Goal: Task Accomplishment & Management: Use online tool/utility

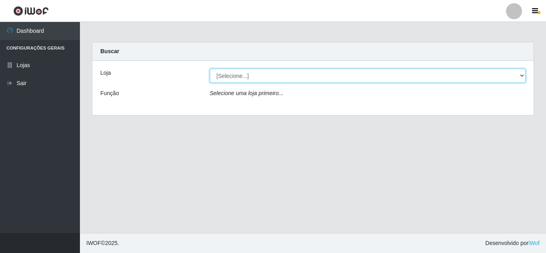
drag, startPoint x: 486, startPoint y: 70, endPoint x: 470, endPoint y: 80, distance: 18.1
click at [486, 70] on select "[Selecione...] Rede Compras Supermercados - LOJA 5" at bounding box center [368, 76] width 316 height 14
select select "397"
click at [210, 69] on select "[Selecione...] Rede Compras Supermercados - LOJA 5" at bounding box center [368, 76] width 316 height 14
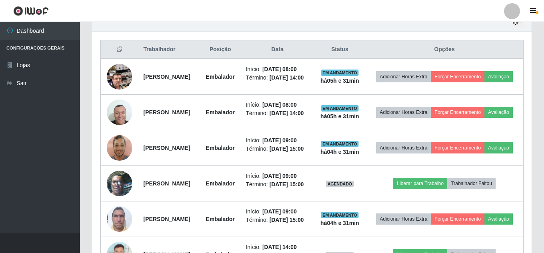
scroll to position [306, 0]
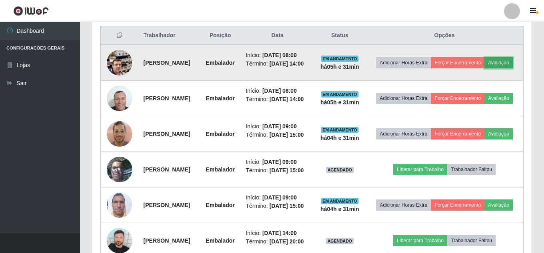
click at [485, 68] on button "Avaliação" at bounding box center [499, 62] width 28 height 11
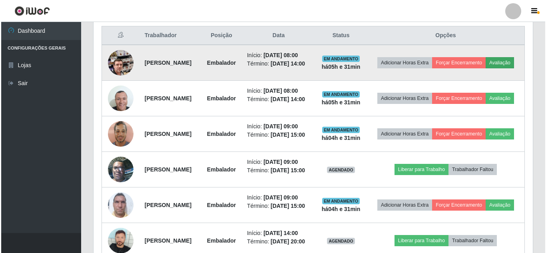
scroll to position [166, 436]
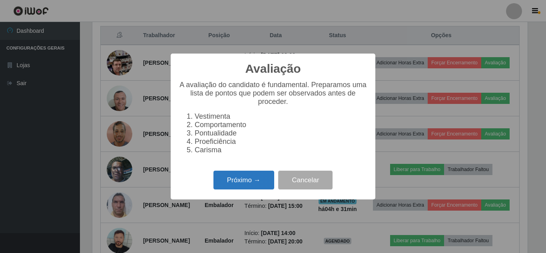
click at [269, 184] on button "Próximo →" at bounding box center [244, 180] width 61 height 19
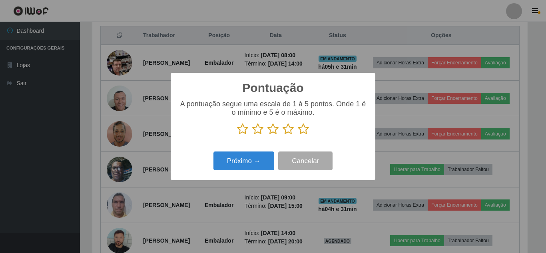
scroll to position [399861, 399591]
click at [304, 132] on icon at bounding box center [303, 129] width 11 height 12
click at [298, 135] on input "radio" at bounding box center [298, 135] width 0 height 0
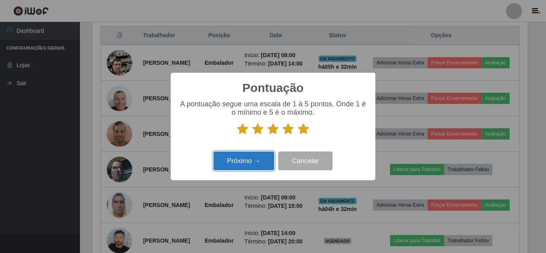
click at [258, 155] on button "Próximo →" at bounding box center [244, 161] width 61 height 19
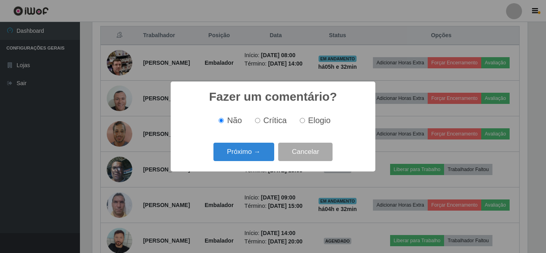
click at [258, 155] on button "Próximo →" at bounding box center [244, 152] width 61 height 19
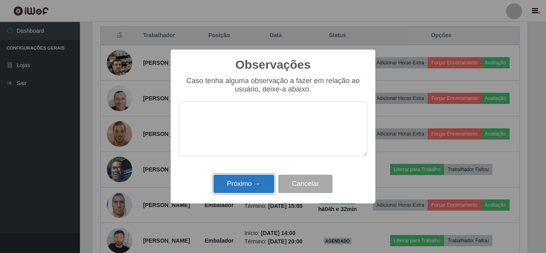
click at [250, 177] on button "Próximo →" at bounding box center [244, 184] width 61 height 19
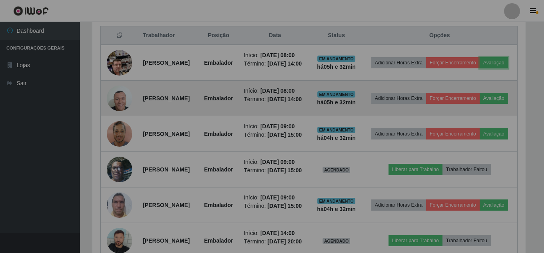
scroll to position [166, 440]
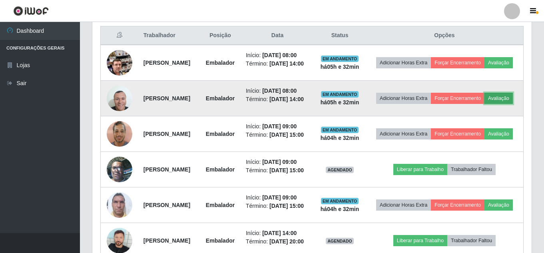
click at [485, 104] on button "Avaliação" at bounding box center [499, 98] width 28 height 11
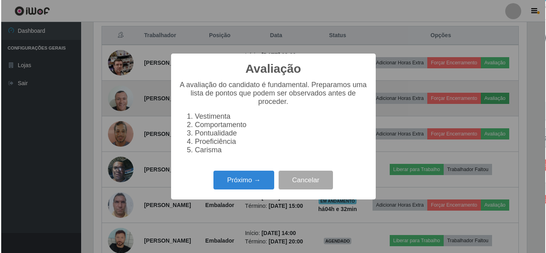
scroll to position [166, 436]
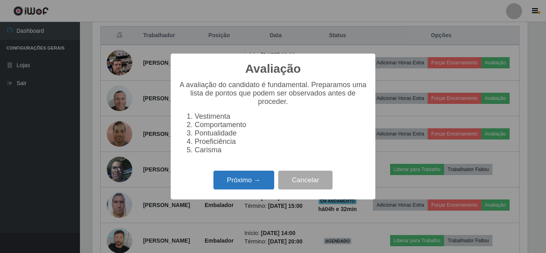
click at [253, 177] on button "Próximo →" at bounding box center [244, 180] width 61 height 19
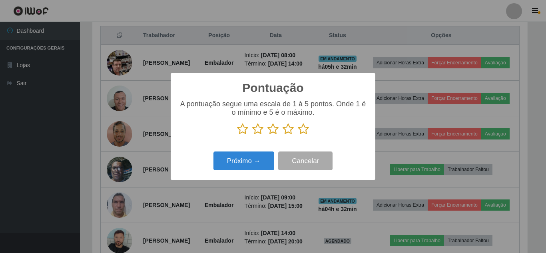
scroll to position [399861, 399591]
click at [300, 130] on icon at bounding box center [303, 129] width 11 height 12
click at [298, 135] on input "radio" at bounding box center [298, 135] width 0 height 0
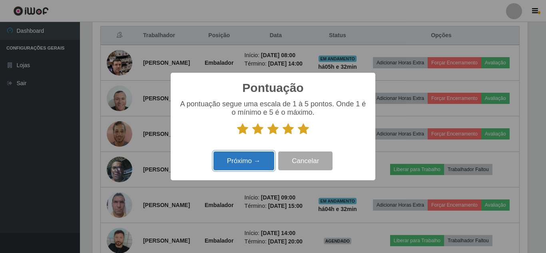
click at [254, 162] on button "Próximo →" at bounding box center [244, 161] width 61 height 19
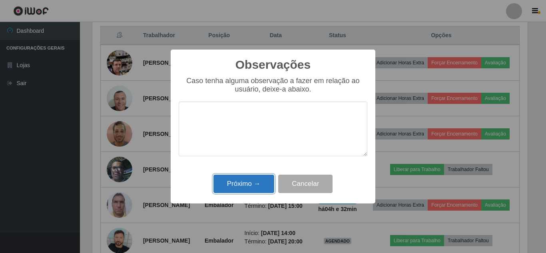
click at [253, 184] on button "Próximo →" at bounding box center [244, 184] width 61 height 19
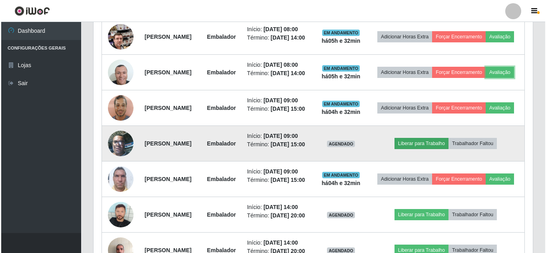
scroll to position [346, 0]
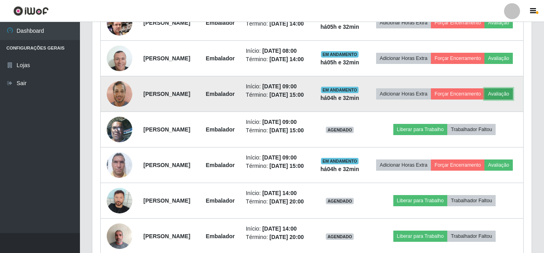
click at [485, 100] on button "Avaliação" at bounding box center [499, 93] width 28 height 11
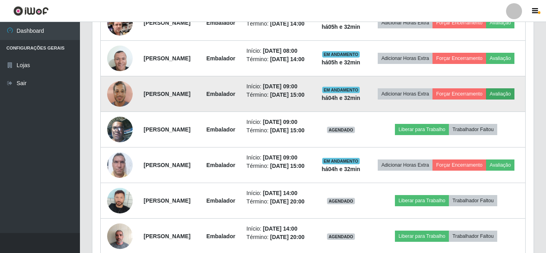
scroll to position [166, 436]
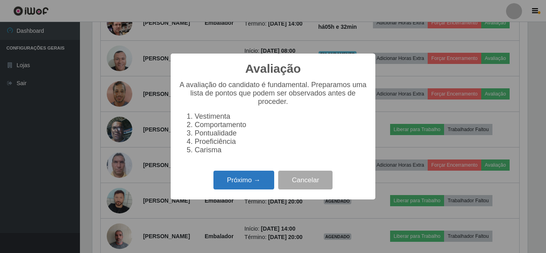
click at [239, 186] on button "Próximo →" at bounding box center [244, 180] width 61 height 19
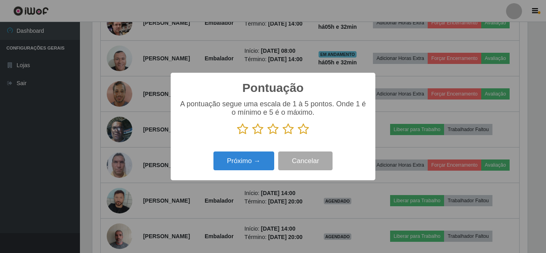
click at [301, 129] on icon at bounding box center [303, 129] width 11 height 12
click at [298, 135] on input "radio" at bounding box center [298, 135] width 0 height 0
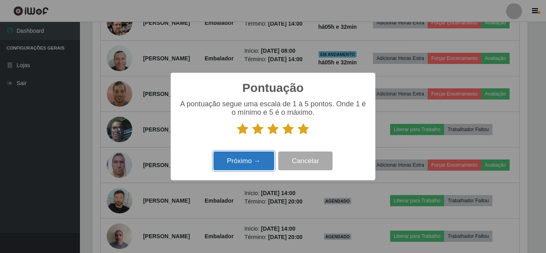
click at [264, 163] on button "Próximo →" at bounding box center [244, 161] width 61 height 19
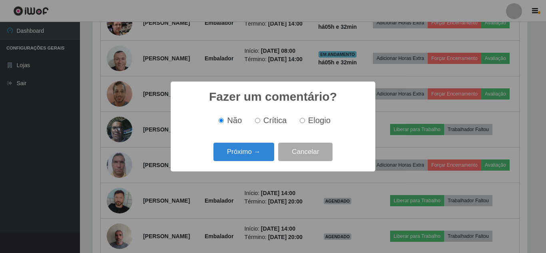
click at [259, 160] on button "Próximo →" at bounding box center [244, 152] width 61 height 19
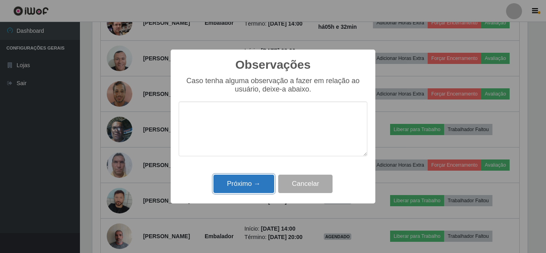
click at [256, 180] on button "Próximo →" at bounding box center [244, 184] width 61 height 19
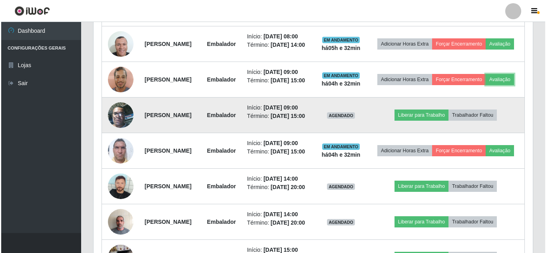
scroll to position [386, 0]
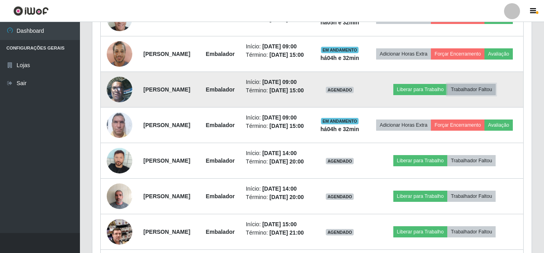
click at [496, 95] on button "Trabalhador Faltou" at bounding box center [472, 89] width 48 height 11
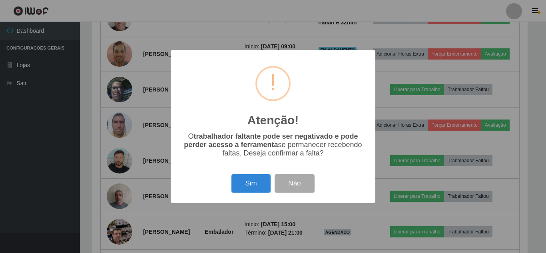
click at [153, 148] on div "Atenção! × O trabalhador faltante pode ser negativado e pode perder acesso a fe…" at bounding box center [273, 126] width 546 height 253
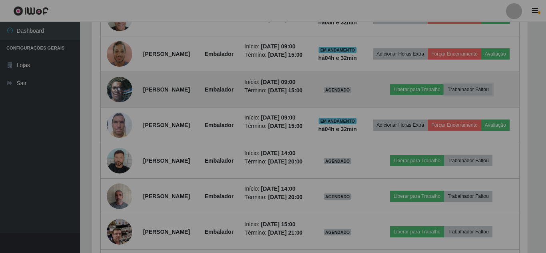
scroll to position [166, 440]
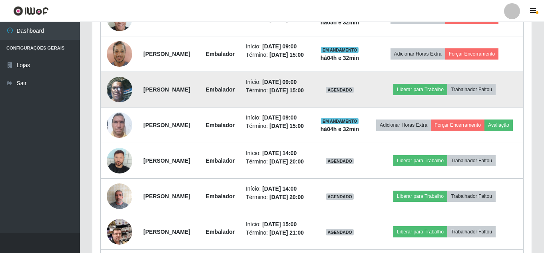
click at [125, 106] on img at bounding box center [120, 89] width 26 height 34
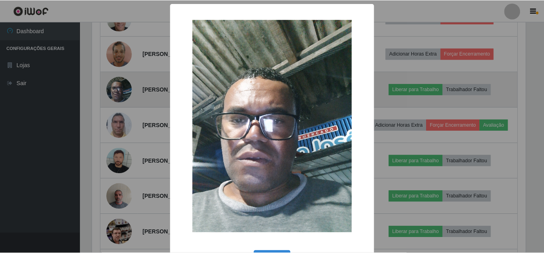
scroll to position [166, 436]
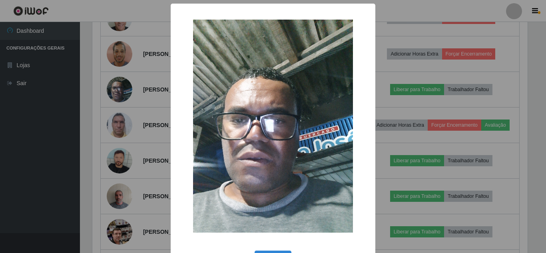
click at [398, 110] on div "× OK Cancel" at bounding box center [273, 126] width 546 height 253
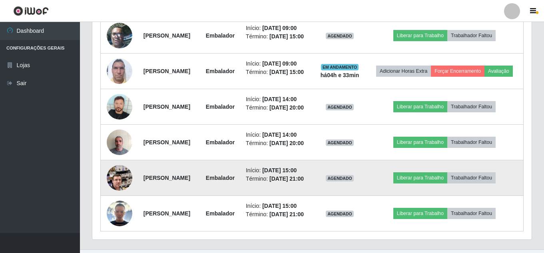
scroll to position [426, 0]
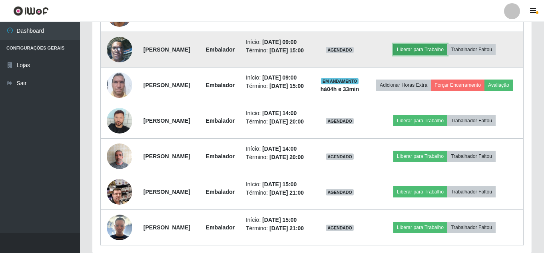
click at [431, 55] on button "Liberar para Trabalho" at bounding box center [421, 49] width 54 height 11
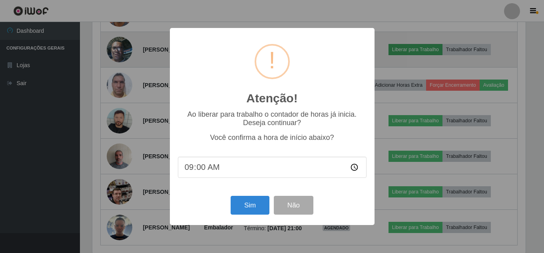
scroll to position [166, 436]
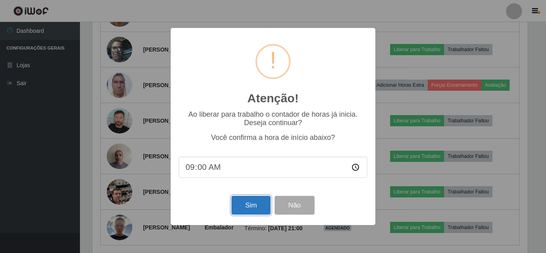
click at [260, 206] on button "Sim" at bounding box center [251, 205] width 39 height 19
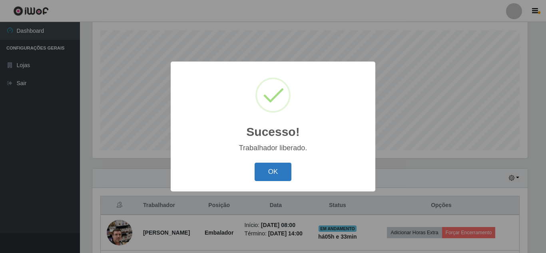
drag, startPoint x: 274, startPoint y: 172, endPoint x: 283, endPoint y: 170, distance: 8.7
click at [274, 172] on button "OK" at bounding box center [273, 172] width 37 height 19
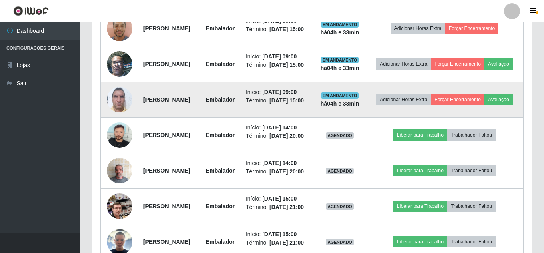
scroll to position [416, 0]
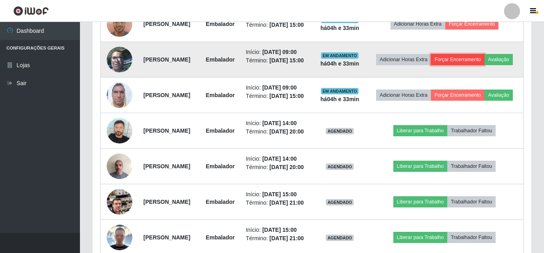
click at [485, 65] on button "Forçar Encerramento" at bounding box center [458, 59] width 54 height 11
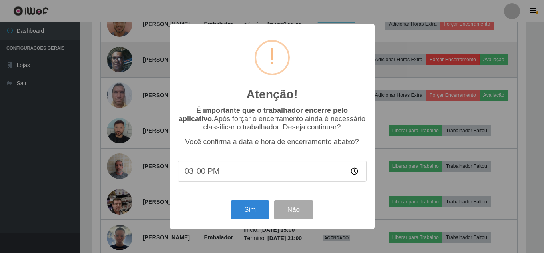
scroll to position [166, 436]
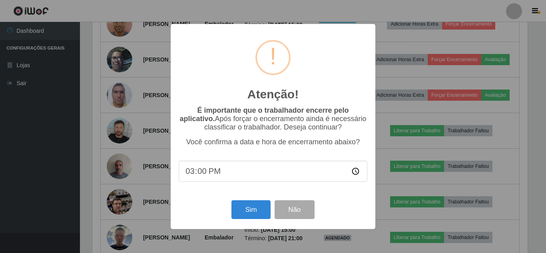
click at [205, 177] on input "15:00" at bounding box center [273, 171] width 189 height 21
click at [189, 177] on input "15:00" at bounding box center [273, 171] width 189 height 21
type input "09:02"
click at [256, 212] on button "Sim" at bounding box center [251, 209] width 39 height 19
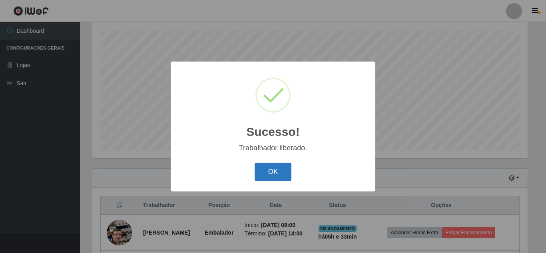
click at [280, 174] on button "OK" at bounding box center [273, 172] width 37 height 19
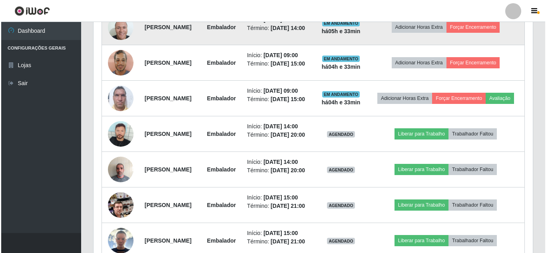
scroll to position [416, 0]
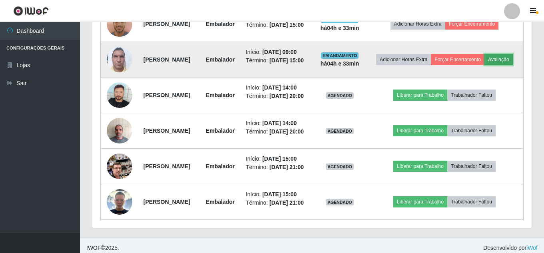
click at [485, 65] on button "Avaliação" at bounding box center [499, 59] width 28 height 11
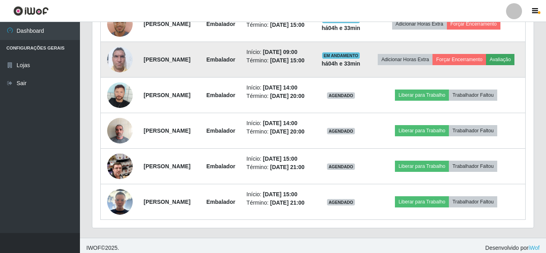
scroll to position [166, 436]
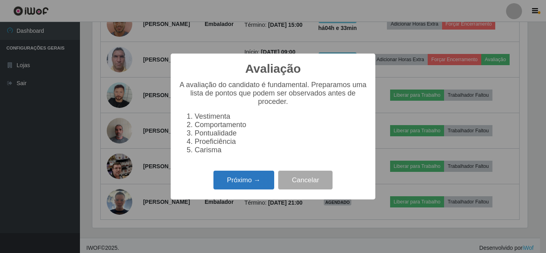
click at [247, 183] on button "Próximo →" at bounding box center [244, 180] width 61 height 19
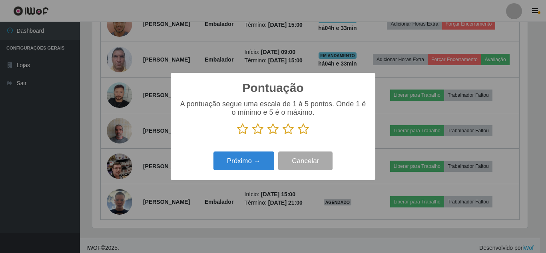
click at [304, 129] on icon at bounding box center [303, 129] width 11 height 12
click at [298, 135] on input "radio" at bounding box center [298, 135] width 0 height 0
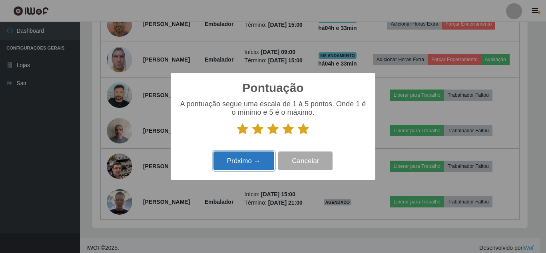
click at [250, 166] on button "Próximo →" at bounding box center [244, 161] width 61 height 19
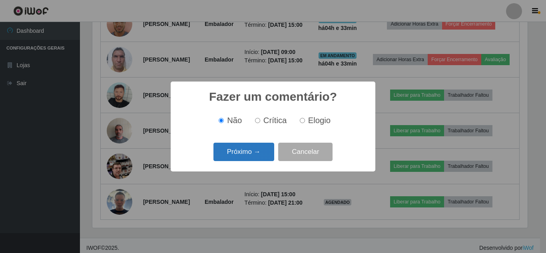
click at [249, 161] on button "Próximo →" at bounding box center [244, 152] width 61 height 19
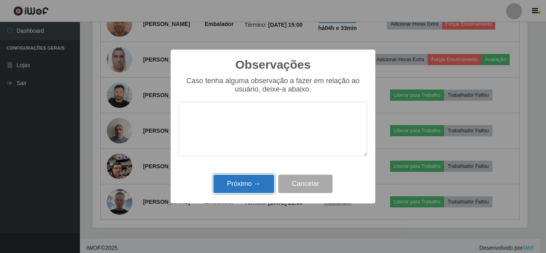
click at [247, 181] on button "Próximo →" at bounding box center [244, 184] width 61 height 19
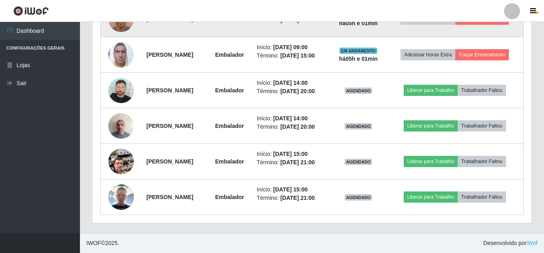
scroll to position [412, 0]
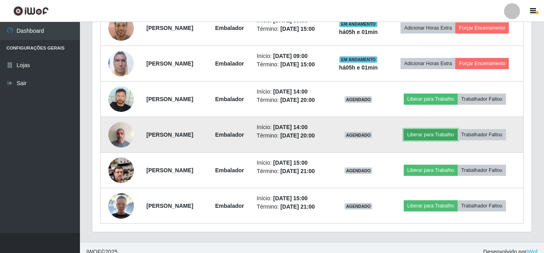
click at [434, 140] on button "Liberar para Trabalho" at bounding box center [431, 134] width 54 height 11
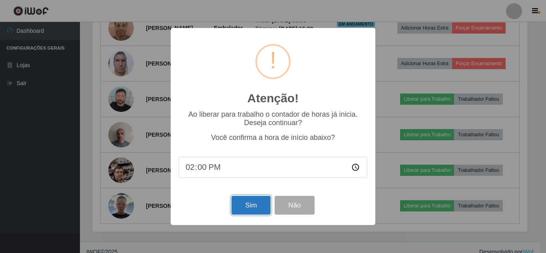
click at [252, 203] on button "Sim" at bounding box center [251, 205] width 39 height 19
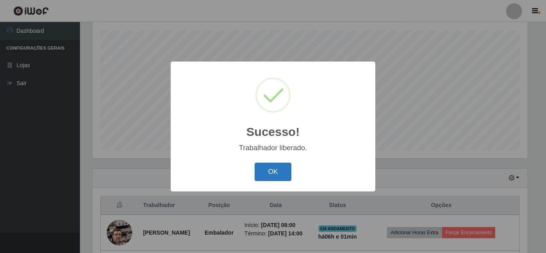
click at [282, 168] on button "OK" at bounding box center [273, 172] width 37 height 19
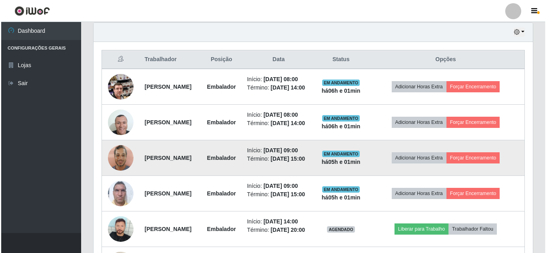
scroll to position [296, 0]
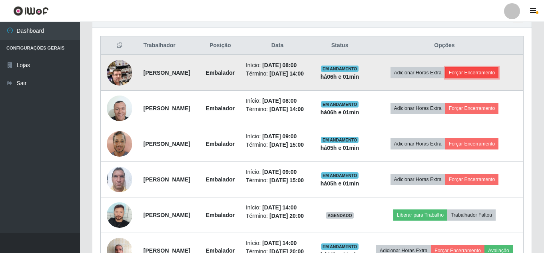
click at [482, 78] on button "Forçar Encerramento" at bounding box center [473, 72] width 54 height 11
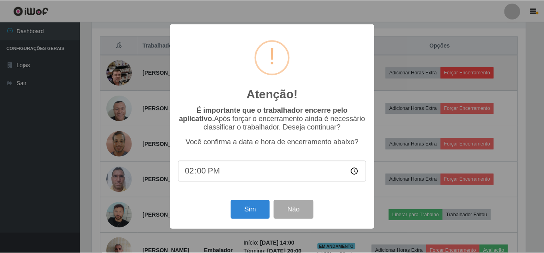
scroll to position [166, 436]
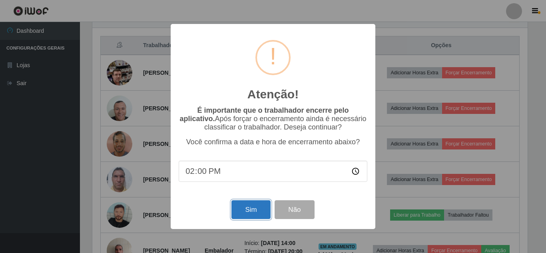
click at [242, 205] on button "Sim" at bounding box center [251, 209] width 39 height 19
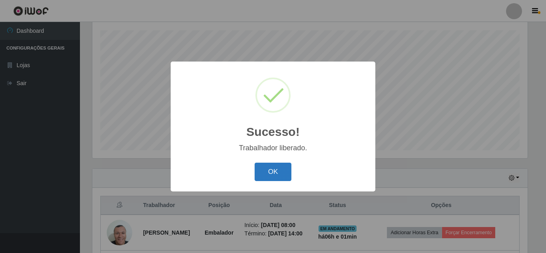
click at [269, 166] on button "OK" at bounding box center [273, 172] width 37 height 19
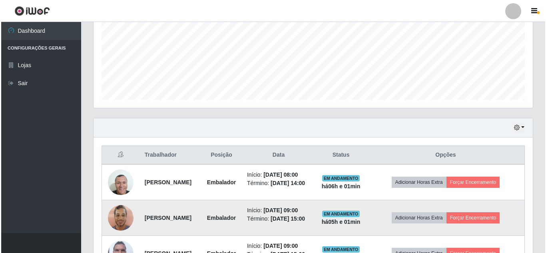
scroll to position [296, 0]
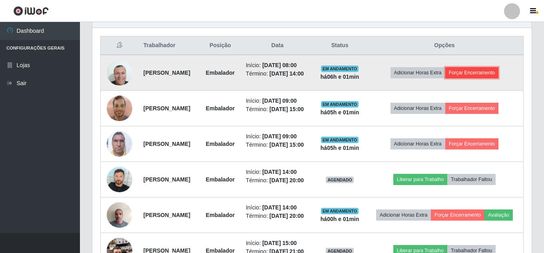
click at [495, 77] on button "Forçar Encerramento" at bounding box center [473, 72] width 54 height 11
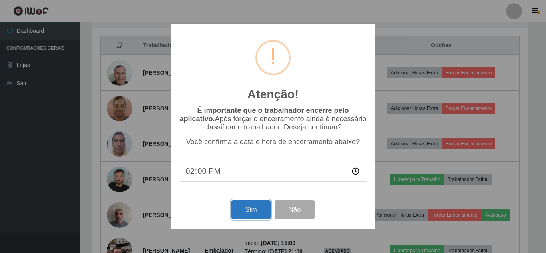
click at [254, 207] on button "Sim" at bounding box center [251, 209] width 39 height 19
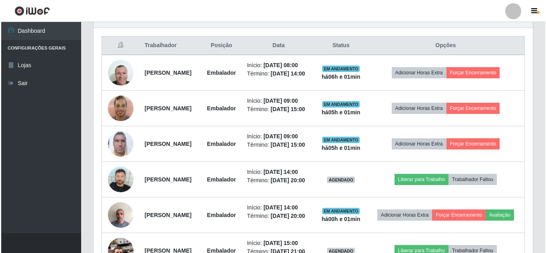
scroll to position [136, 0]
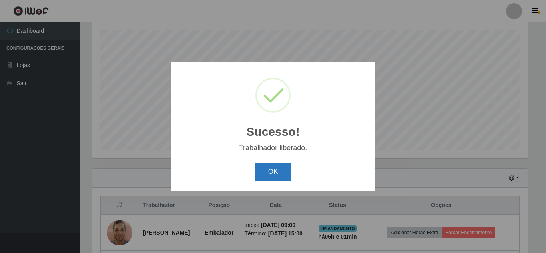
click at [272, 172] on button "OK" at bounding box center [273, 172] width 37 height 19
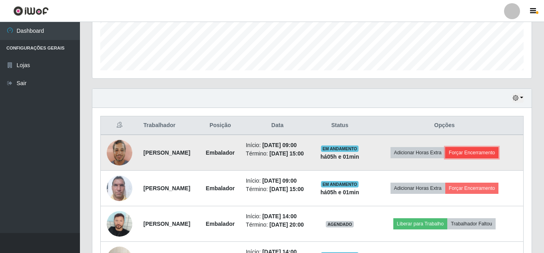
click at [477, 155] on button "Forçar Encerramento" at bounding box center [473, 152] width 54 height 11
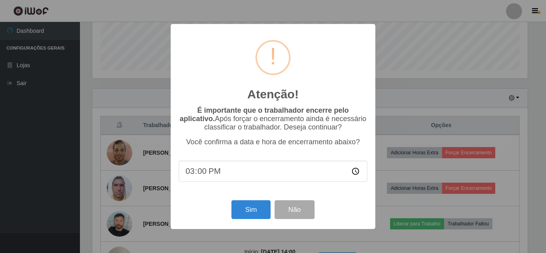
click at [420, 104] on div "Atenção! × É importante que o trabalhador encerre pelo aplicativo. Após forçar …" at bounding box center [273, 126] width 546 height 253
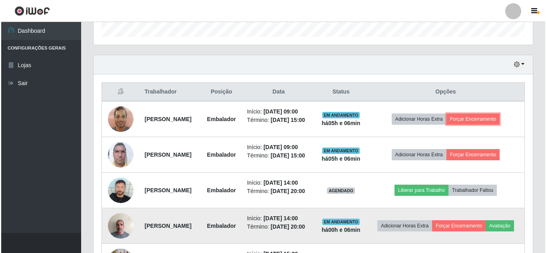
scroll to position [296, 0]
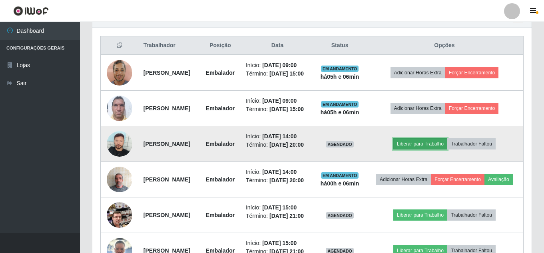
click at [440, 150] on button "Liberar para Trabalho" at bounding box center [421, 143] width 54 height 11
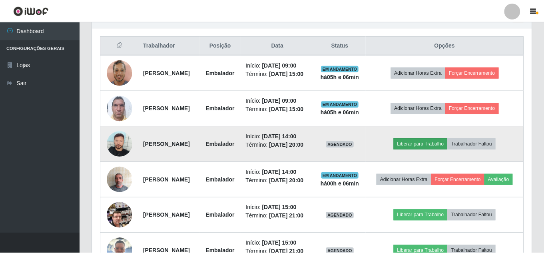
scroll to position [166, 436]
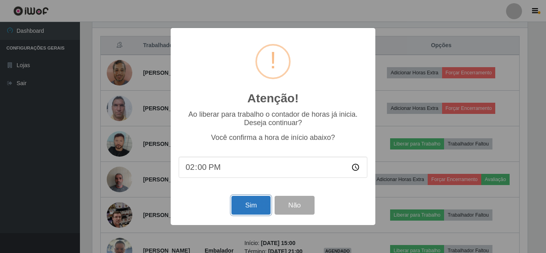
click at [250, 207] on button "Sim" at bounding box center [251, 205] width 39 height 19
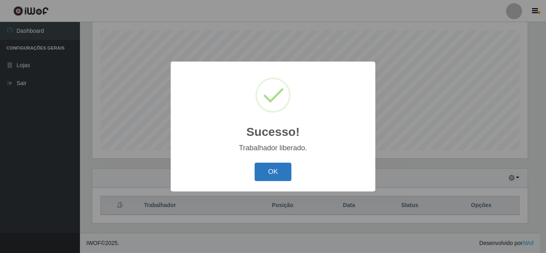
click at [281, 173] on button "OK" at bounding box center [273, 172] width 37 height 19
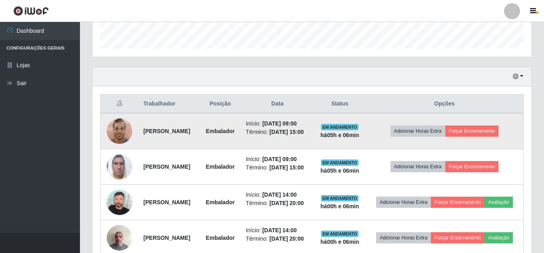
scroll to position [256, 0]
